Goal: Navigation & Orientation: Find specific page/section

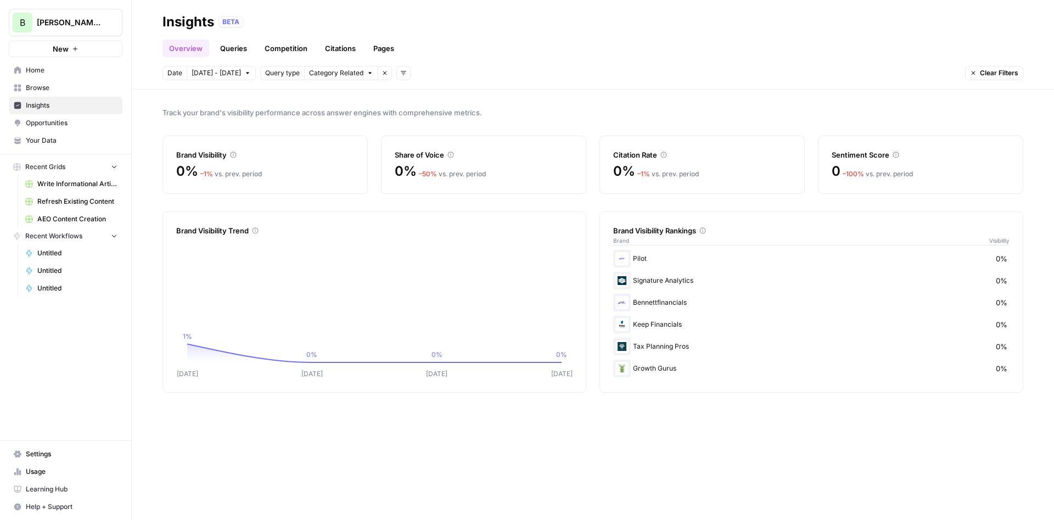
click at [76, 125] on span "Opportunities" at bounding box center [72, 123] width 92 height 10
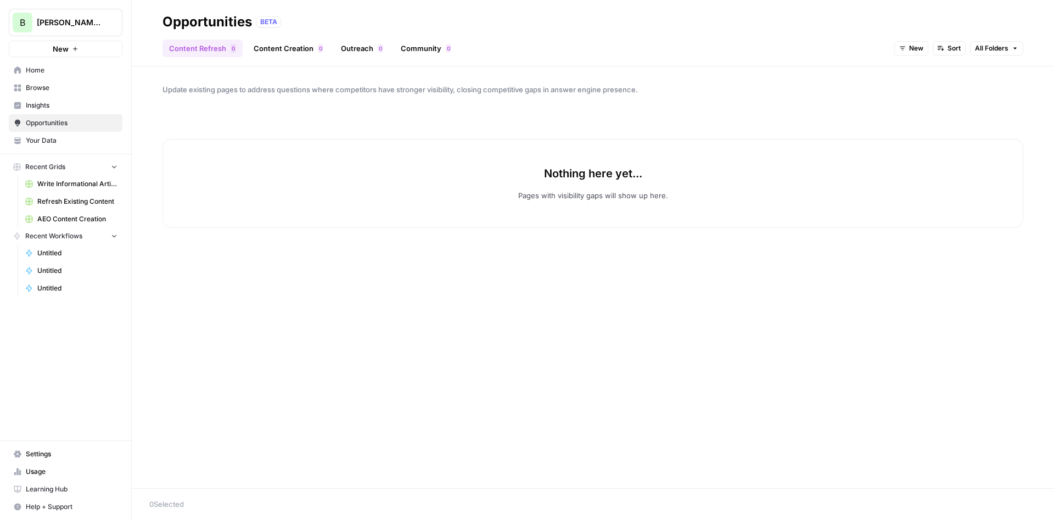
click at [257, 46] on link "Content Creation 0" at bounding box center [288, 49] width 83 height 18
click at [57, 105] on span "Insights" at bounding box center [72, 105] width 92 height 10
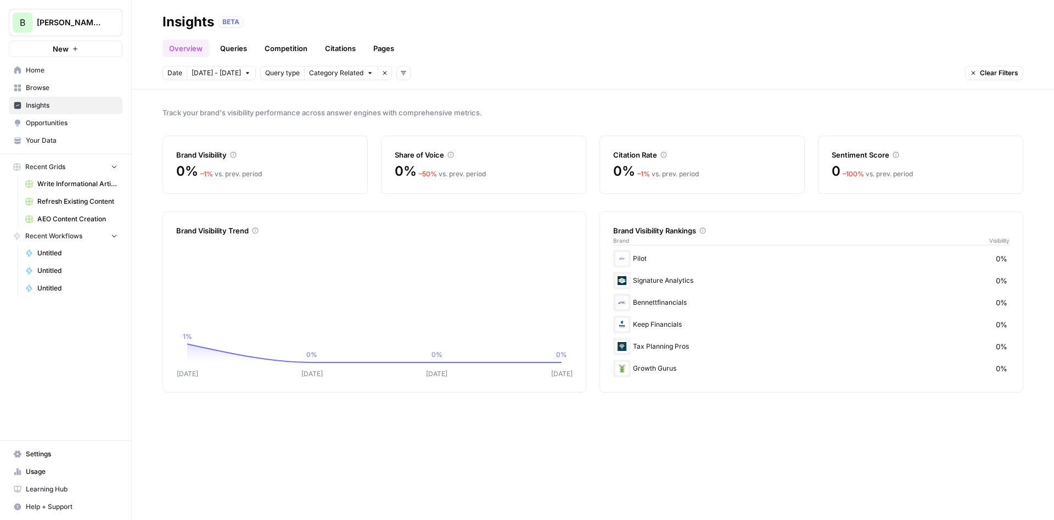
click at [45, 85] on span "Browse" at bounding box center [72, 88] width 92 height 10
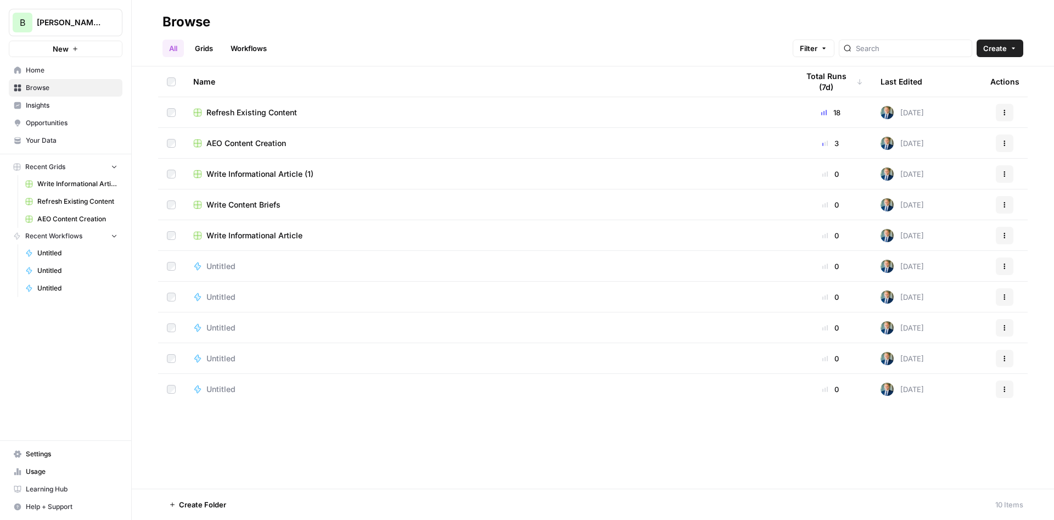
click at [58, 123] on span "Opportunities" at bounding box center [72, 123] width 92 height 10
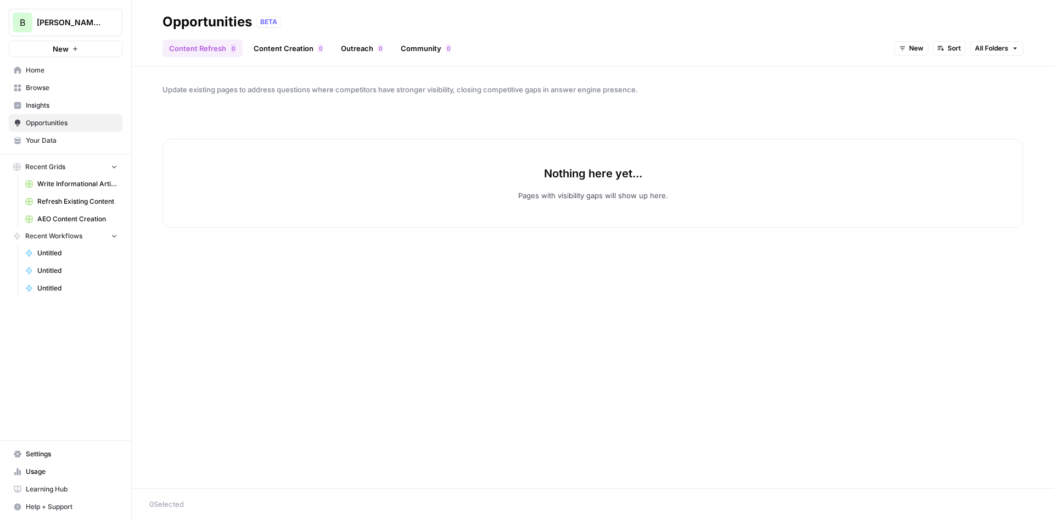
click at [52, 93] on link "Browse" at bounding box center [66, 88] width 114 height 18
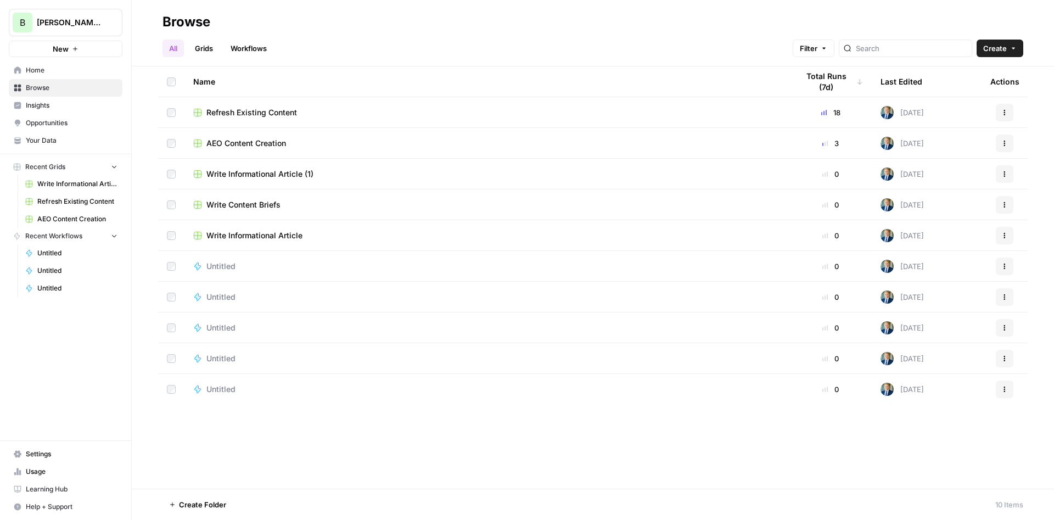
click at [290, 112] on span "Refresh Existing Content" at bounding box center [251, 112] width 91 height 11
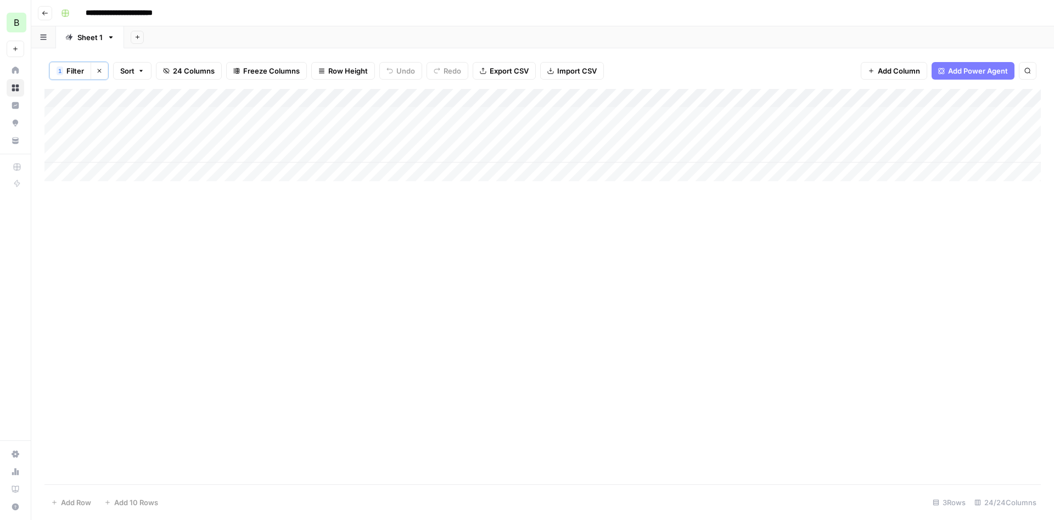
click at [969, 154] on div "Add Column" at bounding box center [542, 135] width 996 height 92
click at [964, 149] on div "Add Column" at bounding box center [542, 135] width 996 height 92
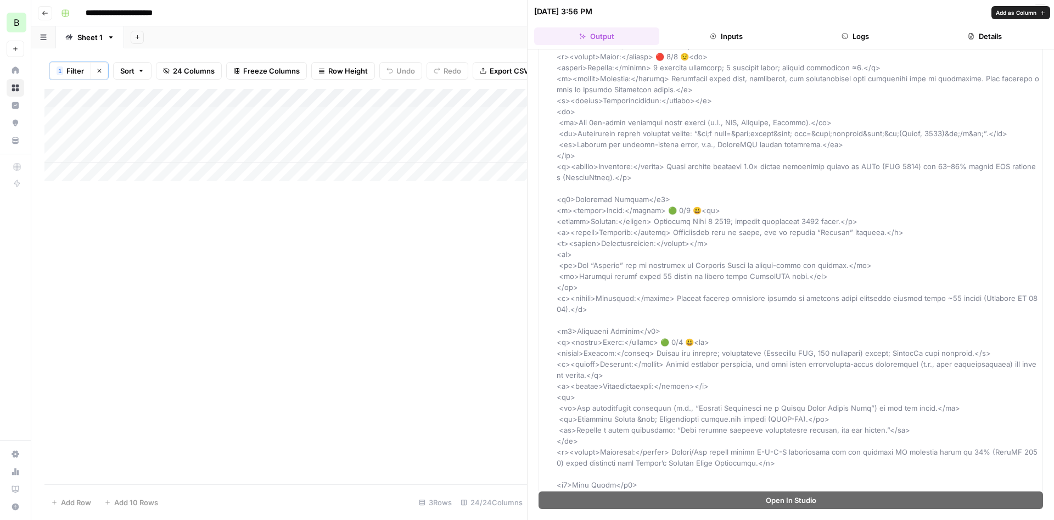
scroll to position [1804, 0]
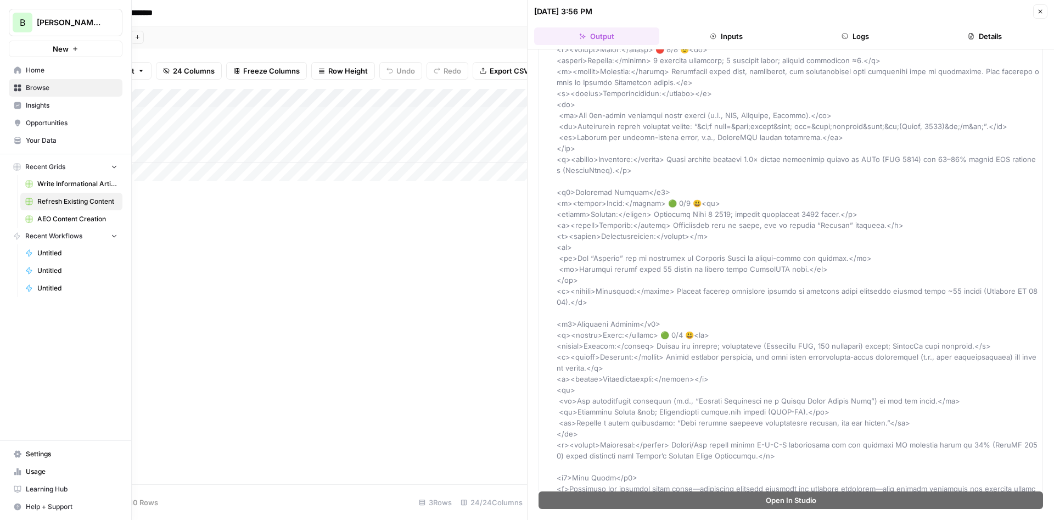
click at [49, 466] on link "Usage" at bounding box center [66, 472] width 114 height 18
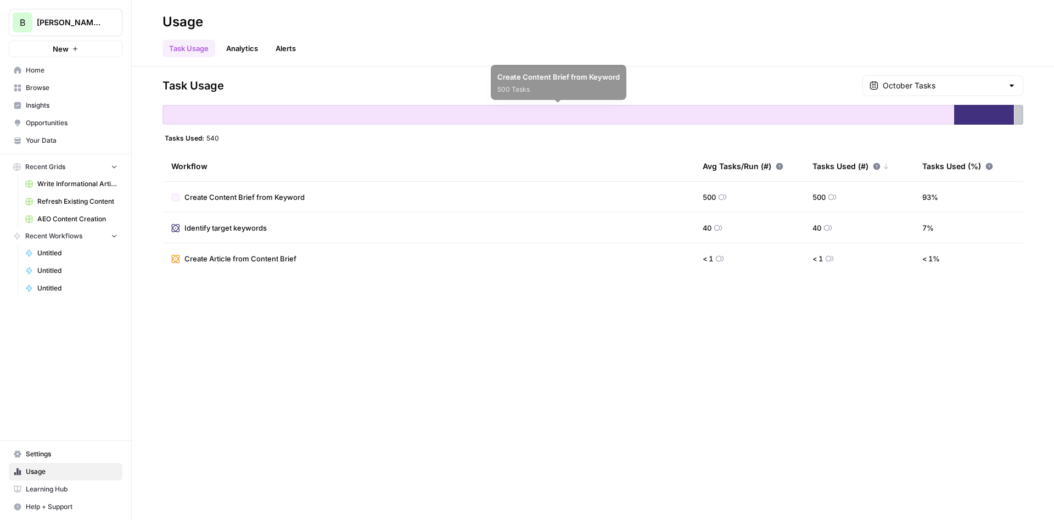
click at [492, 119] on div at bounding box center [557, 115] width 791 height 20
